Goal: Communication & Community: Answer question/provide support

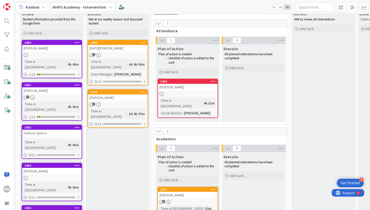
scroll to position [47, 0]
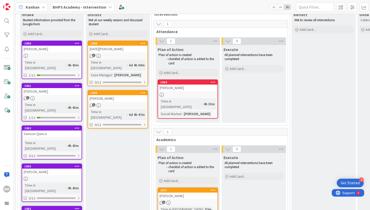
click at [56, 47] on div "[PERSON_NAME]" at bounding box center [51, 49] width 59 height 7
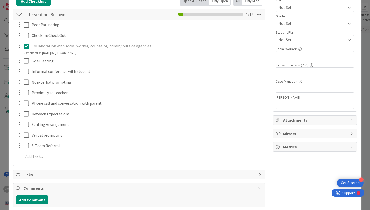
scroll to position [91, 0]
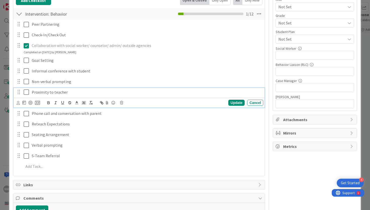
click at [25, 93] on icon at bounding box center [28, 92] width 8 height 6
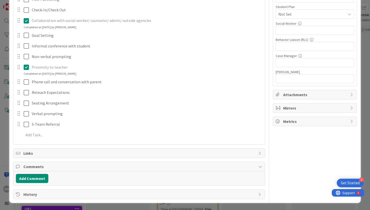
scroll to position [116, 0]
click at [38, 176] on button "Add Comment" at bounding box center [32, 178] width 32 height 9
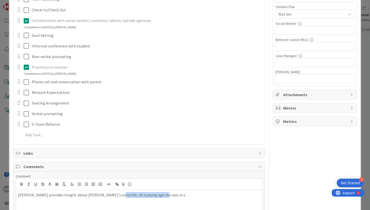
drag, startPoint x: 108, startPoint y: 194, endPoint x: 182, endPoint y: 196, distance: 73.3
click at [182, 197] on p "[PERSON_NAME] provides insight about [PERSON_NAME]'s early life. At a young age…" at bounding box center [139, 195] width 242 height 6
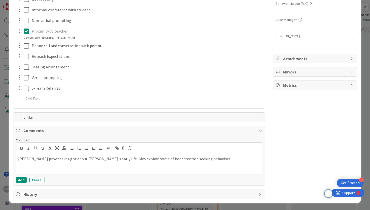
scroll to position [151, 0]
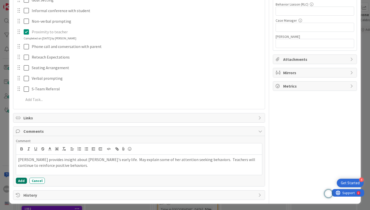
click at [22, 181] on button "Add" at bounding box center [21, 180] width 11 height 6
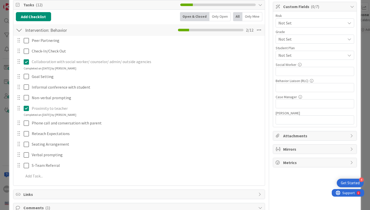
scroll to position [0, 0]
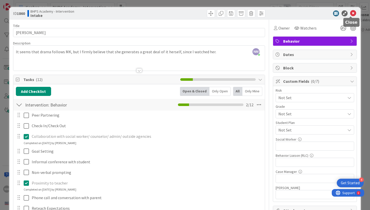
click at [352, 12] on icon at bounding box center [353, 13] width 6 height 6
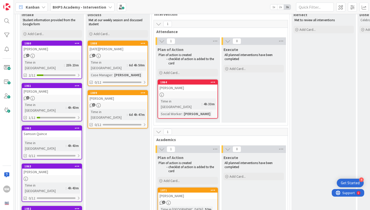
click at [50, 88] on div "[PERSON_NAME]" at bounding box center [51, 91] width 59 height 7
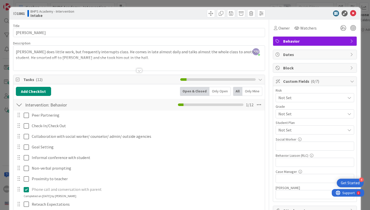
click at [352, 12] on icon at bounding box center [353, 13] width 6 height 6
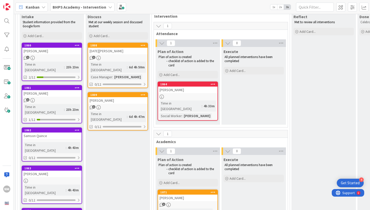
scroll to position [44, 0]
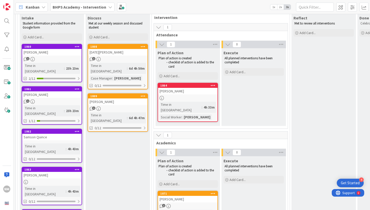
click at [108, 48] on div "1808" at bounding box center [117, 46] width 59 height 5
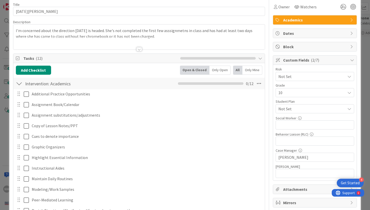
scroll to position [144, 0]
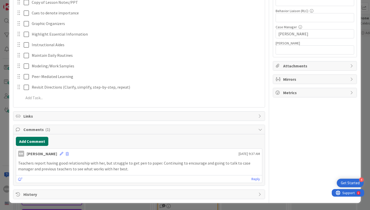
click at [29, 143] on button "Add Comment" at bounding box center [32, 141] width 32 height 9
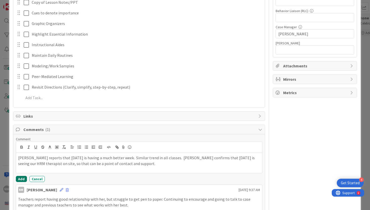
click at [21, 179] on button "Add" at bounding box center [21, 179] width 11 height 6
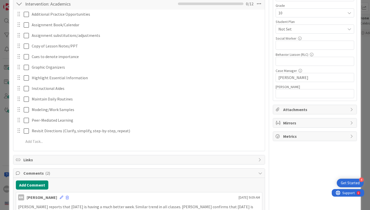
scroll to position [0, 0]
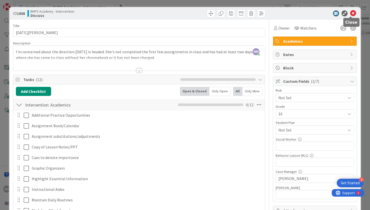
click at [353, 12] on icon at bounding box center [353, 13] width 6 height 6
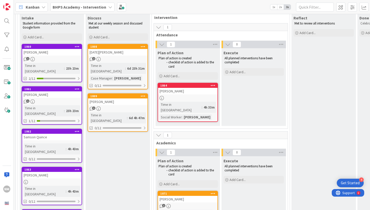
click at [128, 98] on div "[PERSON_NAME]" at bounding box center [117, 101] width 59 height 7
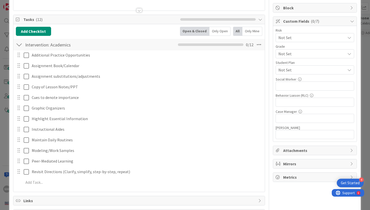
scroll to position [144, 0]
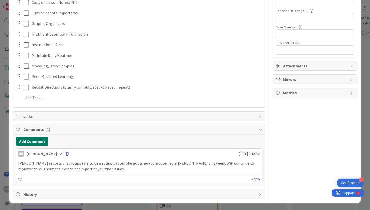
click at [30, 142] on button "Add Comment" at bounding box center [32, 141] width 32 height 9
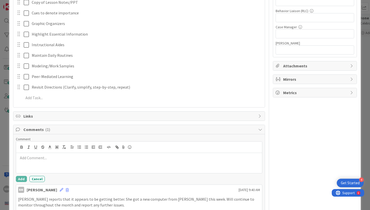
click at [62, 164] on div at bounding box center [139, 163] width 246 height 20
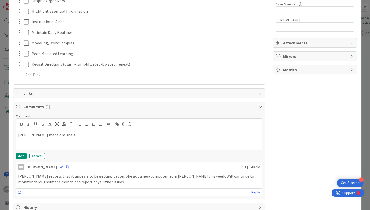
scroll to position [180, 0]
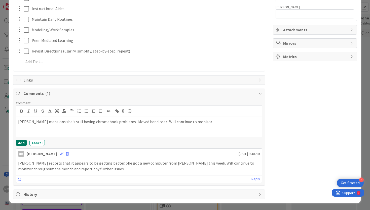
click at [22, 142] on button "Add" at bounding box center [21, 143] width 11 height 6
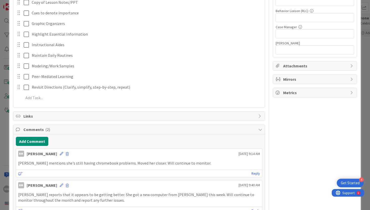
scroll to position [176, 0]
